Goal: Task Accomplishment & Management: Manage account settings

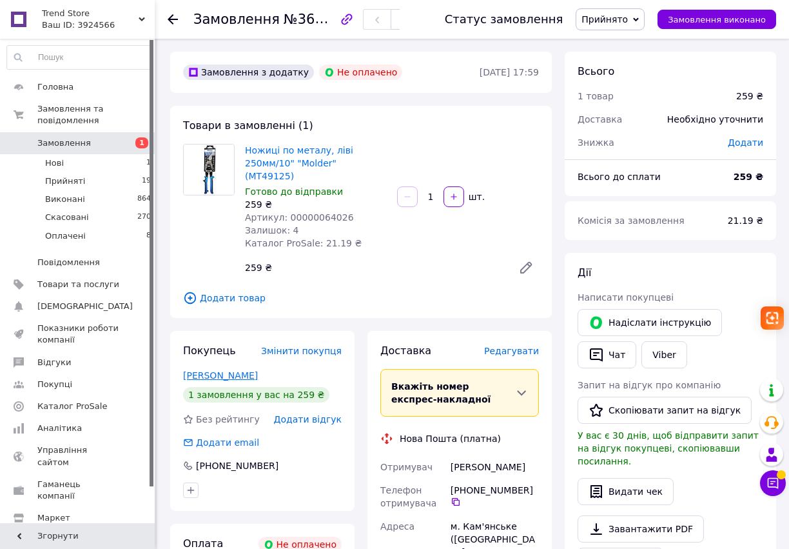
click at [240, 370] on link "[PERSON_NAME]" at bounding box center [220, 375] width 75 height 10
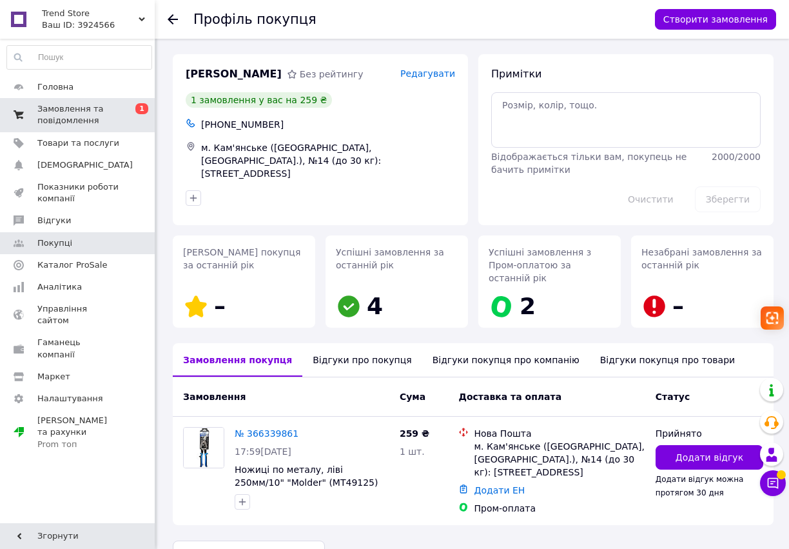
click at [85, 103] on span "Замовлення та повідомлення" at bounding box center [78, 114] width 82 height 23
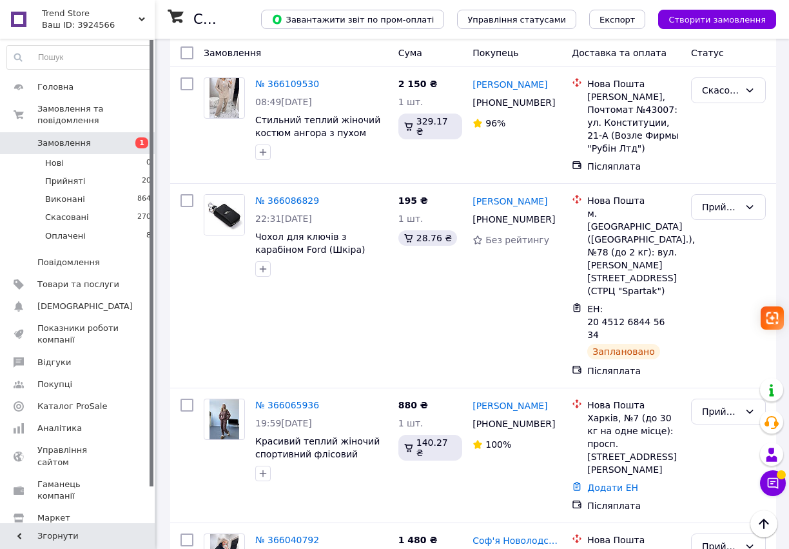
scroll to position [2166, 0]
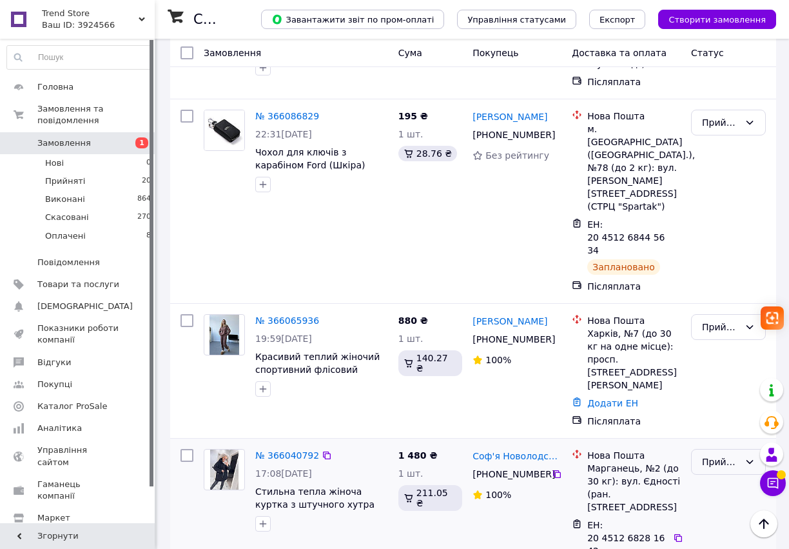
click at [710, 449] on div "Прийнято" at bounding box center [728, 462] width 75 height 26
click at [718, 223] on li "Виконано" at bounding box center [728, 218] width 73 height 23
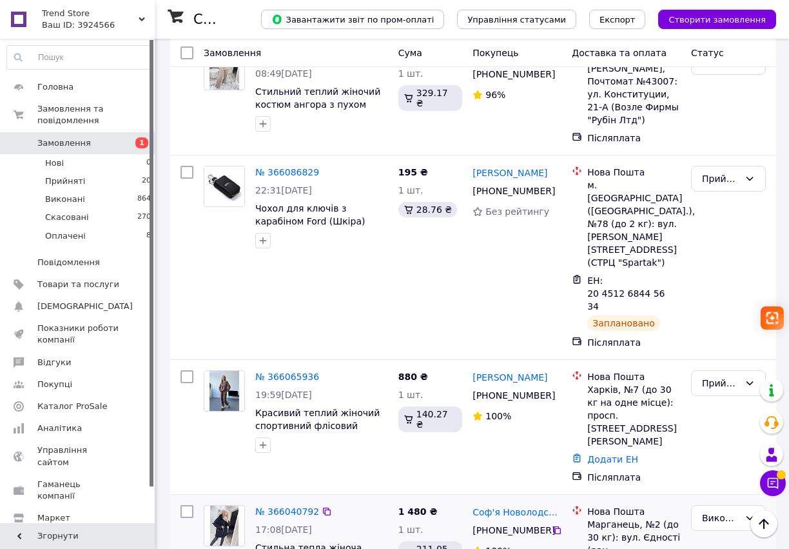
scroll to position [2107, 0]
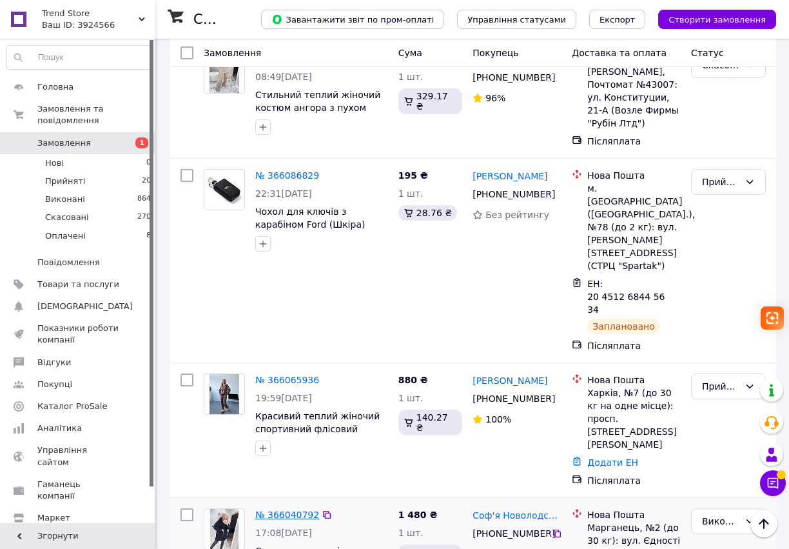
click at [278, 509] on link "№ 366040792" at bounding box center [287, 514] width 64 height 10
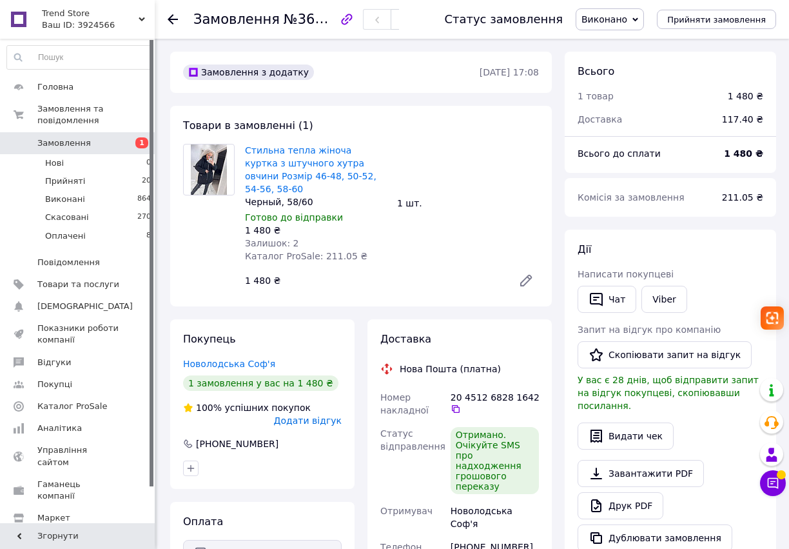
click at [59, 146] on span "Замовлення" at bounding box center [64, 143] width 54 height 12
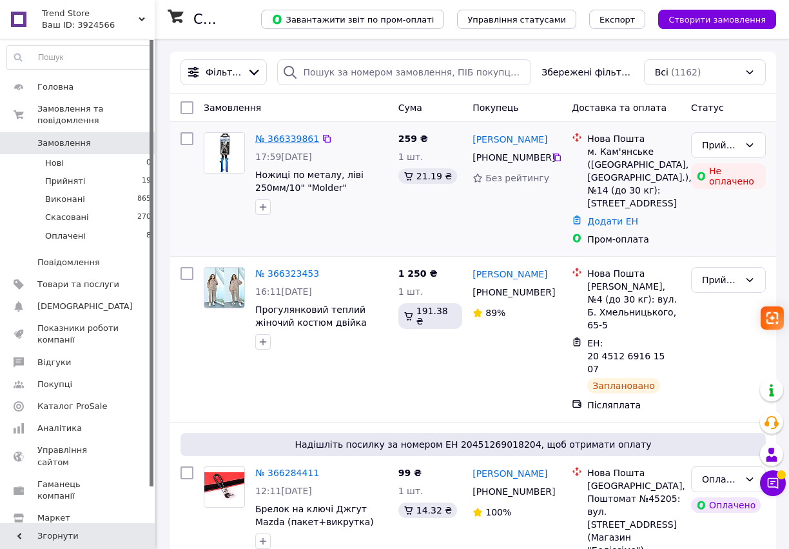
click at [281, 139] on link "№ 366339861" at bounding box center [287, 138] width 64 height 10
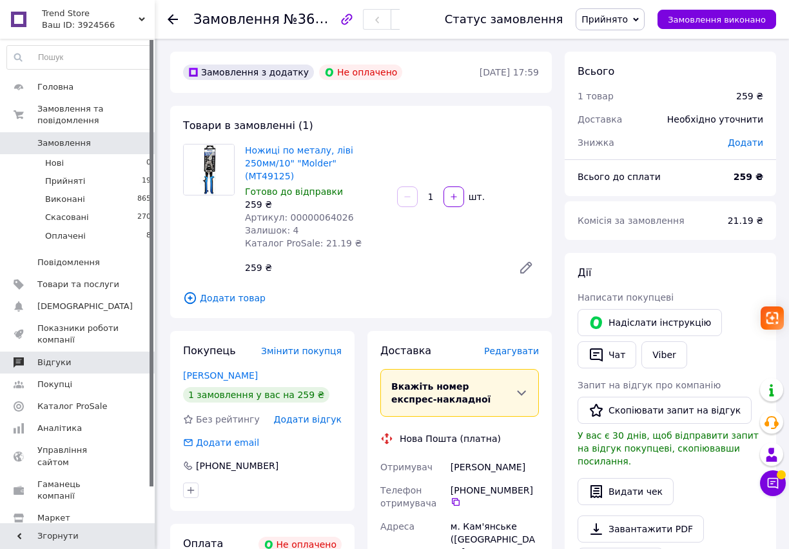
click at [84, 362] on span "Відгуки" at bounding box center [78, 362] width 82 height 12
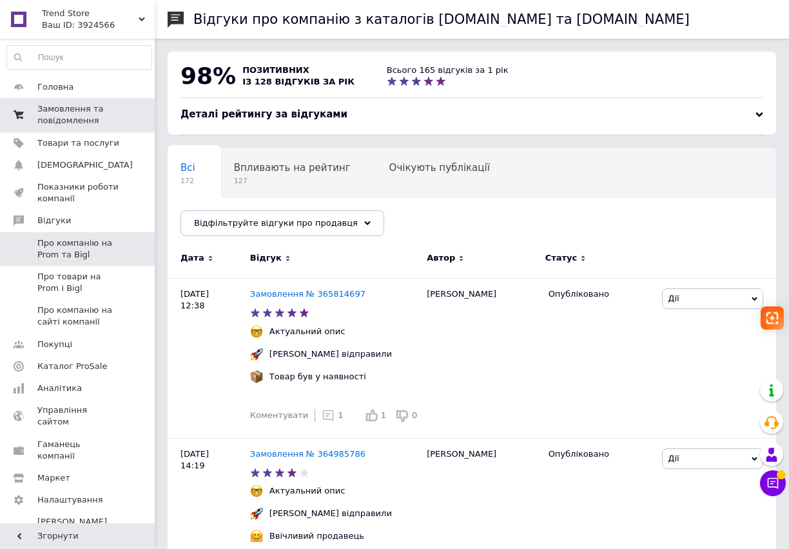
click at [90, 122] on span "Замовлення та повідомлення" at bounding box center [78, 114] width 82 height 23
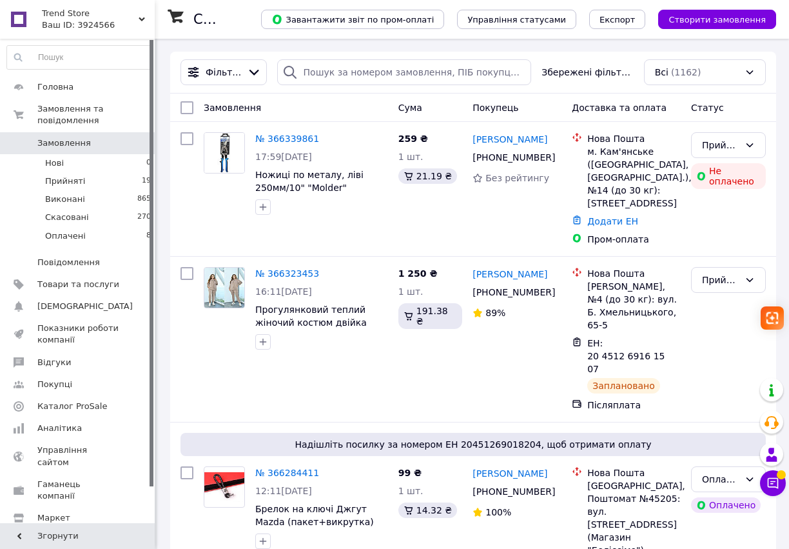
click at [302, 106] on div "Замовлення" at bounding box center [296, 107] width 195 height 23
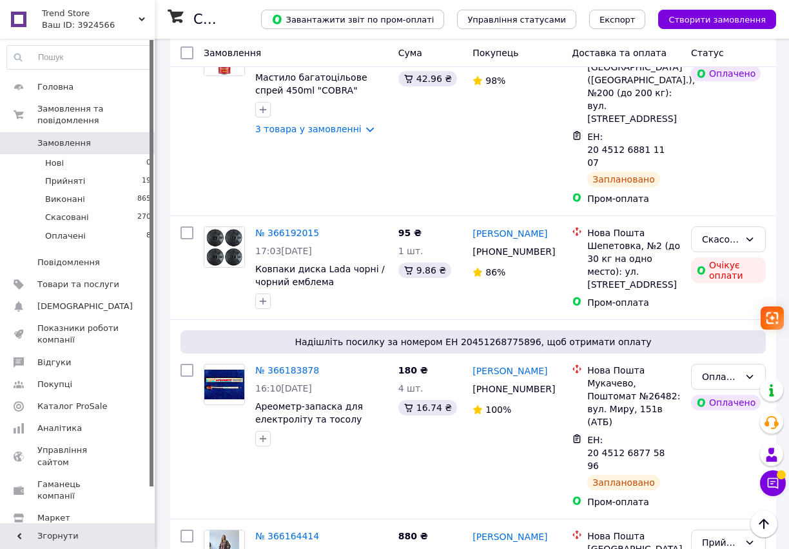
scroll to position [1315, 0]
